Goal: Information Seeking & Learning: Find specific fact

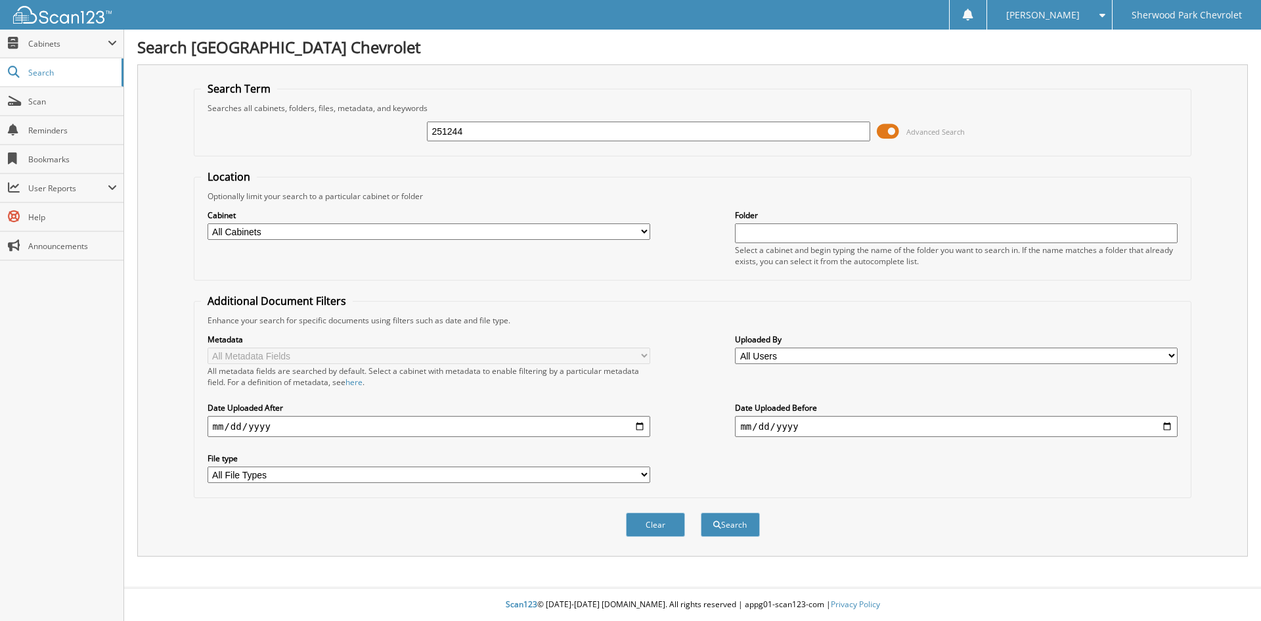
type input "251244"
click at [701, 512] on button "Search" at bounding box center [730, 524] width 59 height 24
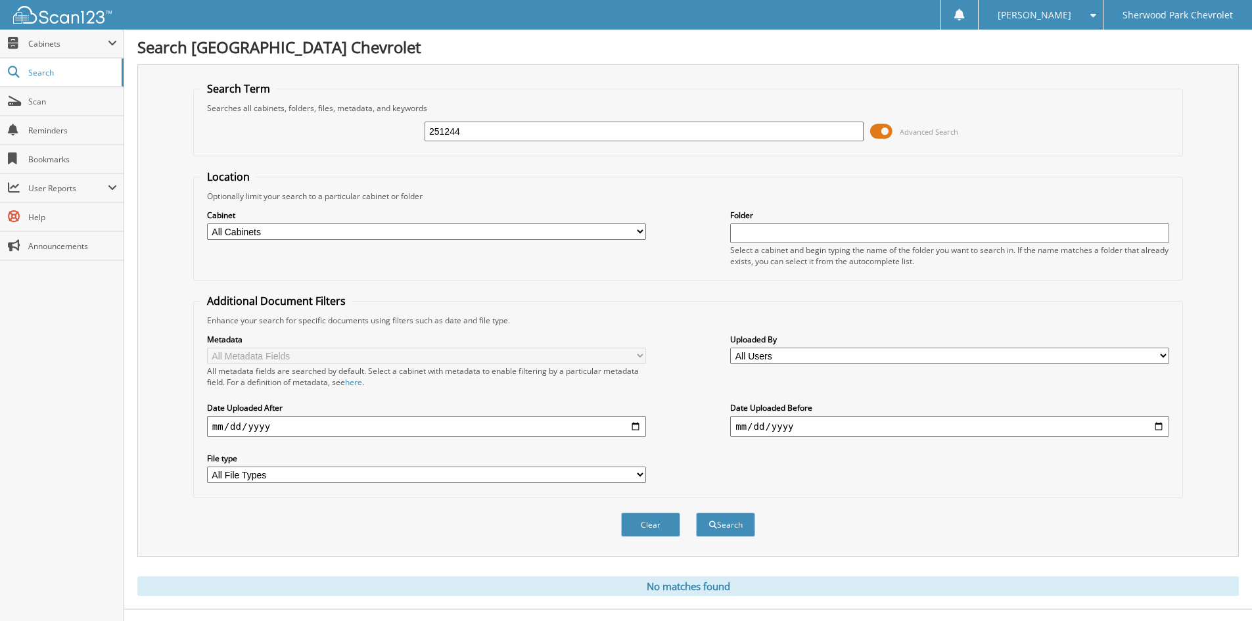
drag, startPoint x: 477, startPoint y: 127, endPoint x: 281, endPoint y: 97, distance: 198.1
click at [281, 98] on fieldset "Search Term Searches all cabinets, folders, files, metadata, and keywords 25124…" at bounding box center [687, 118] width 989 height 75
type input "241244"
click at [696, 512] on button "Search" at bounding box center [725, 524] width 59 height 24
click at [700, 526] on button "Search" at bounding box center [725, 524] width 59 height 24
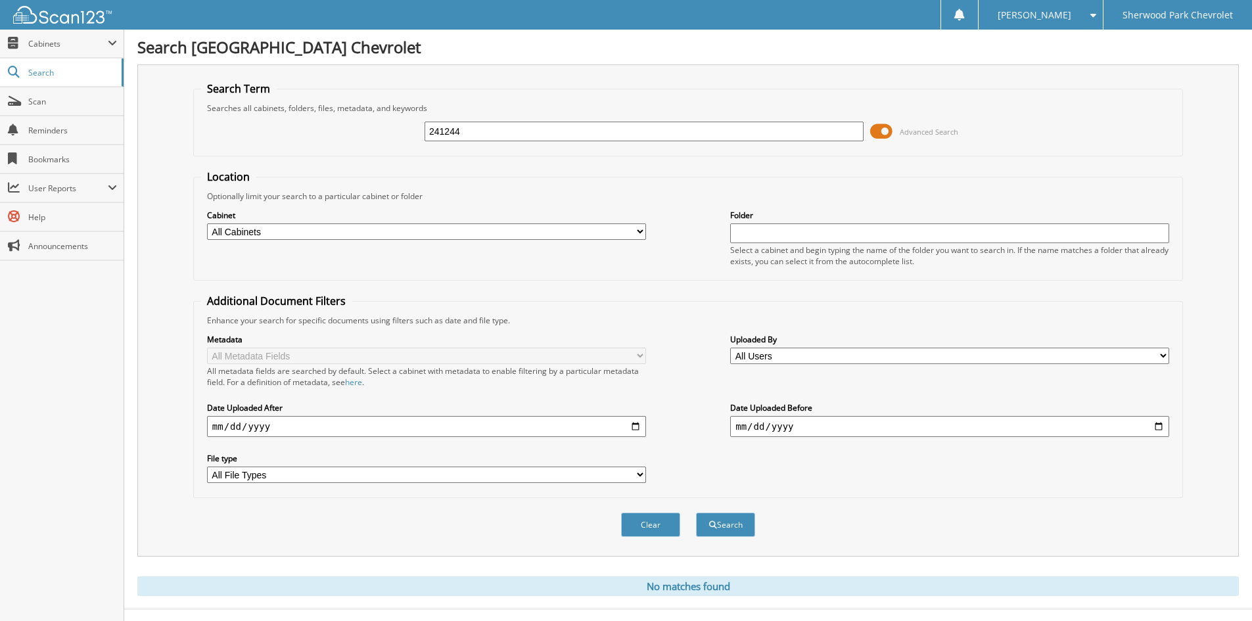
click at [595, 234] on select "All Cabinets CAR DEALS DTs/WHOLESALEs PARTS SERVICE RO NEEDS FILING" at bounding box center [426, 231] width 439 height 16
select select "48828"
click at [207, 223] on select "All Cabinets CAR DEALS DTs/WHOLESALEs PARTS SERVICE RO NEEDS FILING" at bounding box center [426, 231] width 439 height 16
click at [717, 519] on button "Search" at bounding box center [725, 524] width 59 height 24
drag, startPoint x: 222, startPoint y: 106, endPoint x: 238, endPoint y: 112, distance: 16.6
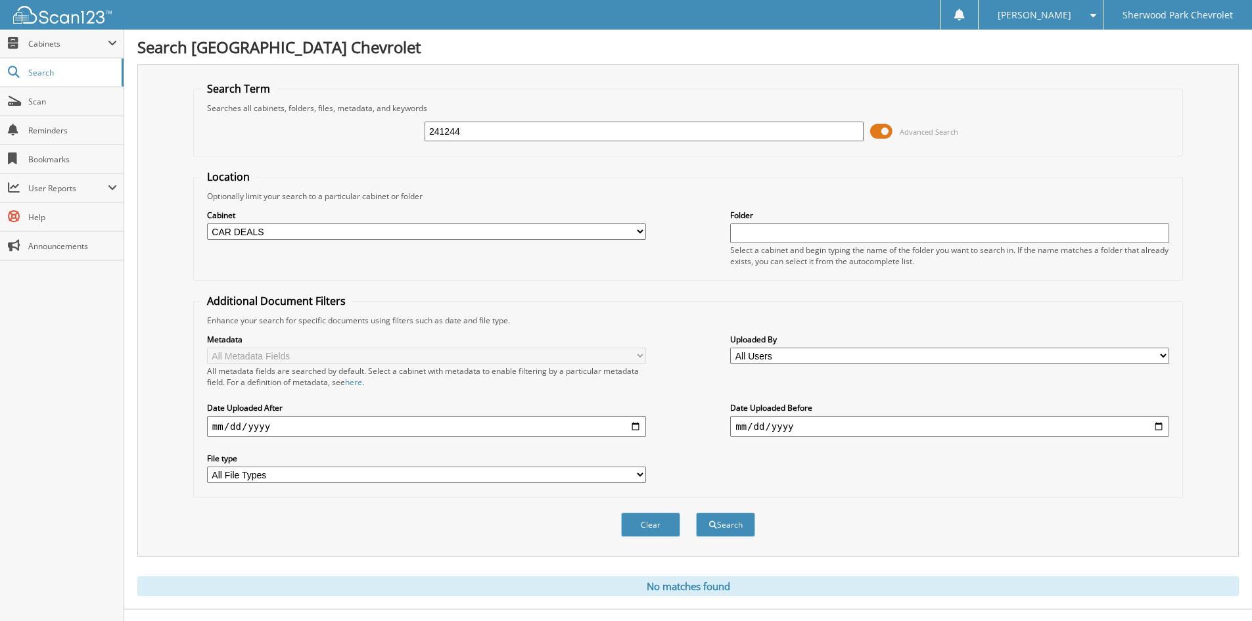
click at [219, 108] on fieldset "Search Term Searches all cabinets, folders, files, metadata, and keywords 24124…" at bounding box center [687, 118] width 989 height 75
